Goal: Task Accomplishment & Management: Manage account settings

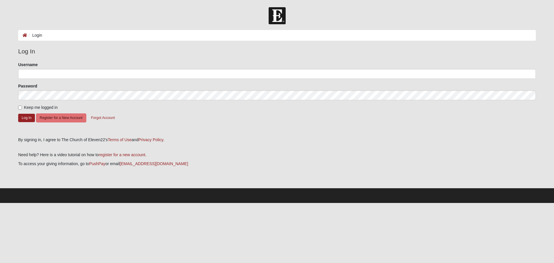
click at [40, 35] on li "Login" at bounding box center [34, 35] width 15 height 6
click at [30, 73] on input "Username" at bounding box center [276, 74] width 517 height 10
click at [50, 75] on input "Username" at bounding box center [276, 74] width 517 height 10
click at [24, 117] on button "Log In" at bounding box center [26, 118] width 17 height 8
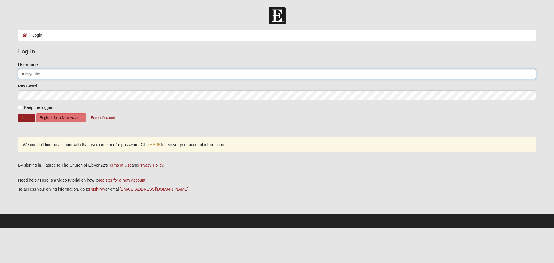
click at [59, 76] on input "mistyduke" at bounding box center [276, 74] width 517 height 10
type input "[EMAIL_ADDRESS][DOMAIN_NAME]"
click at [29, 119] on button "Log In" at bounding box center [26, 118] width 17 height 8
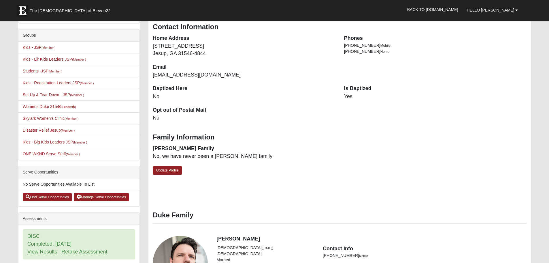
scroll to position [115, 0]
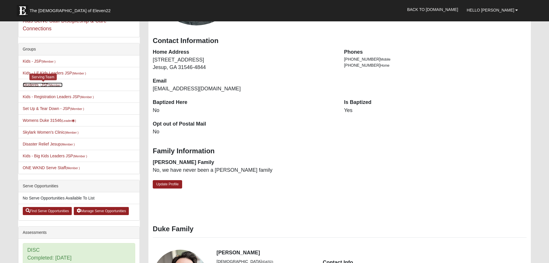
click at [29, 84] on link "Students -JSP (Member )" at bounding box center [43, 84] width 40 height 5
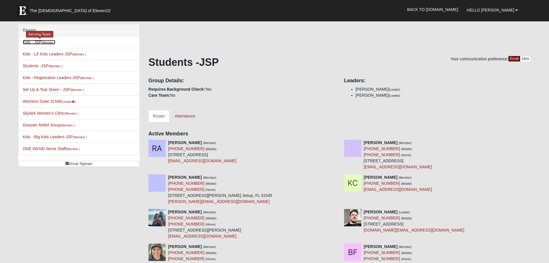
click at [37, 41] on link "Kids - JSP (Member )" at bounding box center [39, 42] width 33 height 5
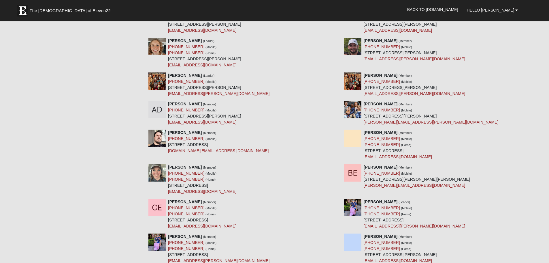
scroll to position [433, 0]
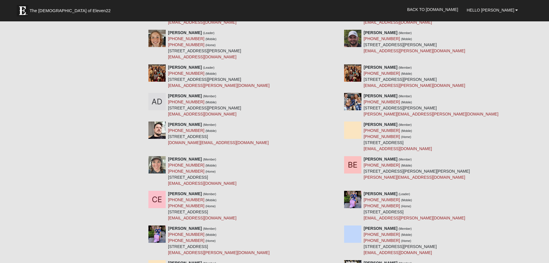
click at [155, 165] on img at bounding box center [157, 164] width 17 height 17
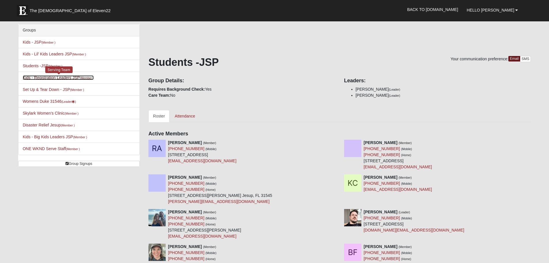
click at [48, 76] on link "Kids - Registration Leaders JSP (Member )" at bounding box center [58, 77] width 71 height 5
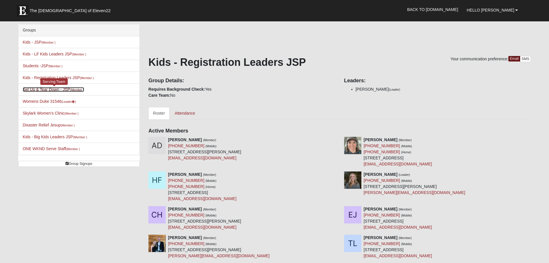
click at [26, 90] on link "Set Up & Tear Down - JSP (Member )" at bounding box center [53, 89] width 61 height 5
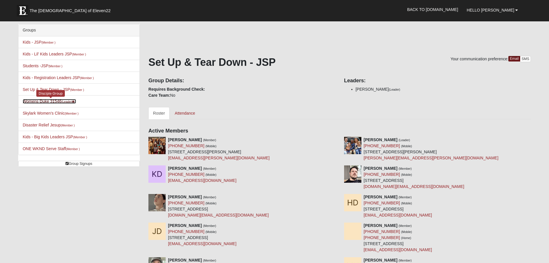
click at [31, 100] on link "Womens Duke 31546 (Leader )" at bounding box center [49, 101] width 53 height 5
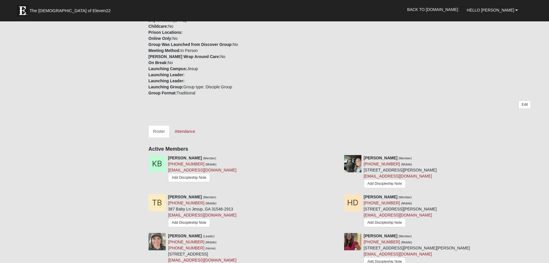
scroll to position [144, 0]
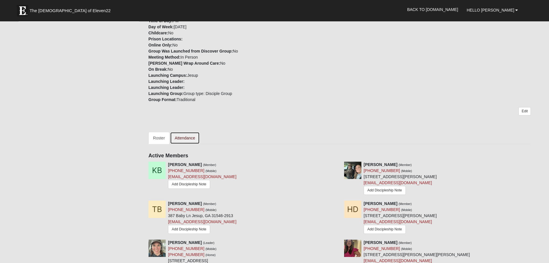
click at [182, 139] on link "Attendance" at bounding box center [185, 138] width 30 height 12
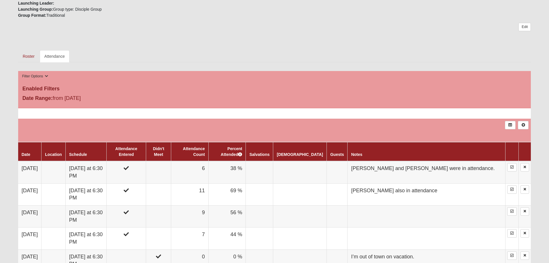
scroll to position [231, 0]
